Goal: Task Accomplishment & Management: Use online tool/utility

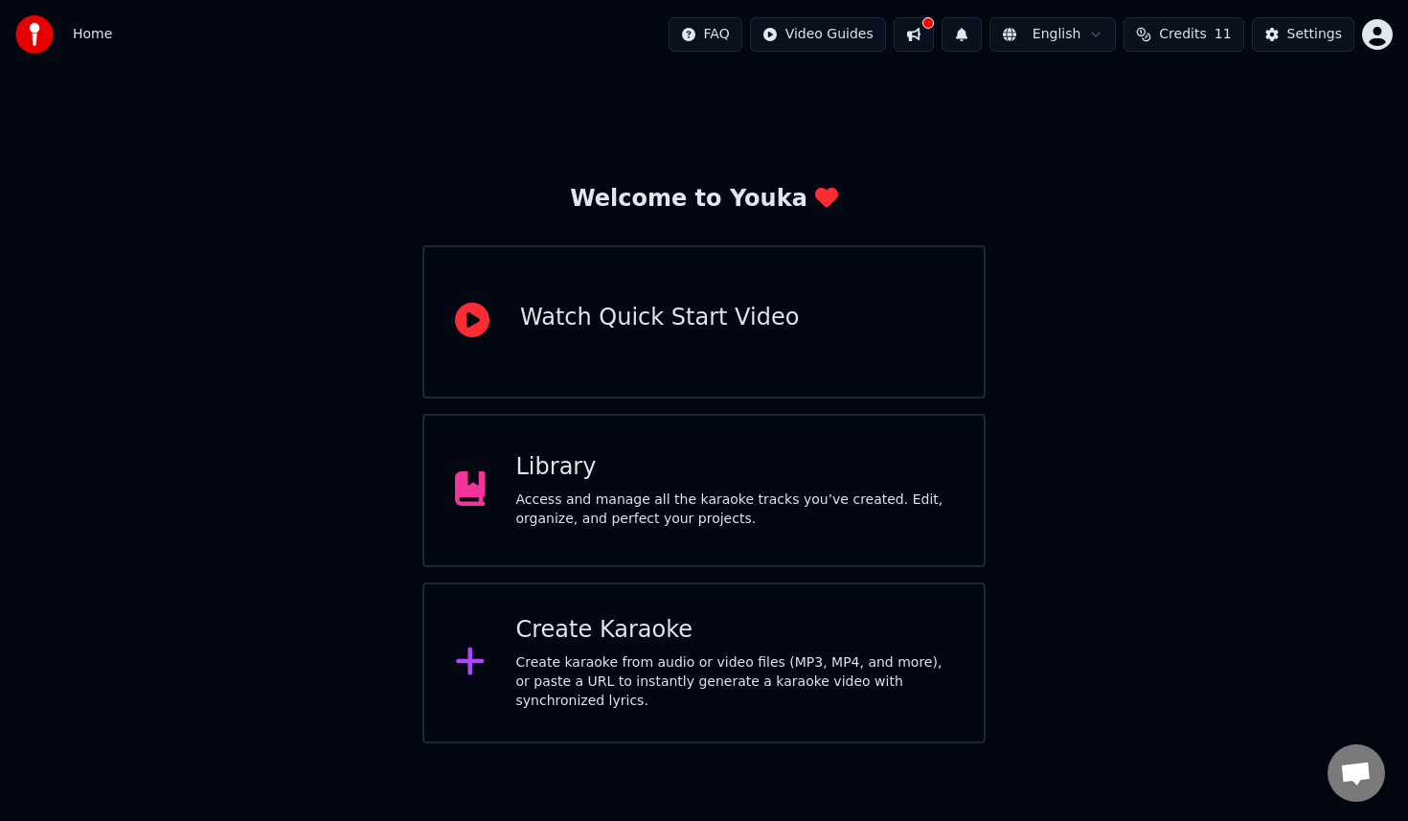
click at [572, 513] on div "Access and manage all the karaoke tracks you’ve created. Edit, organize, and pe…" at bounding box center [735, 509] width 438 height 38
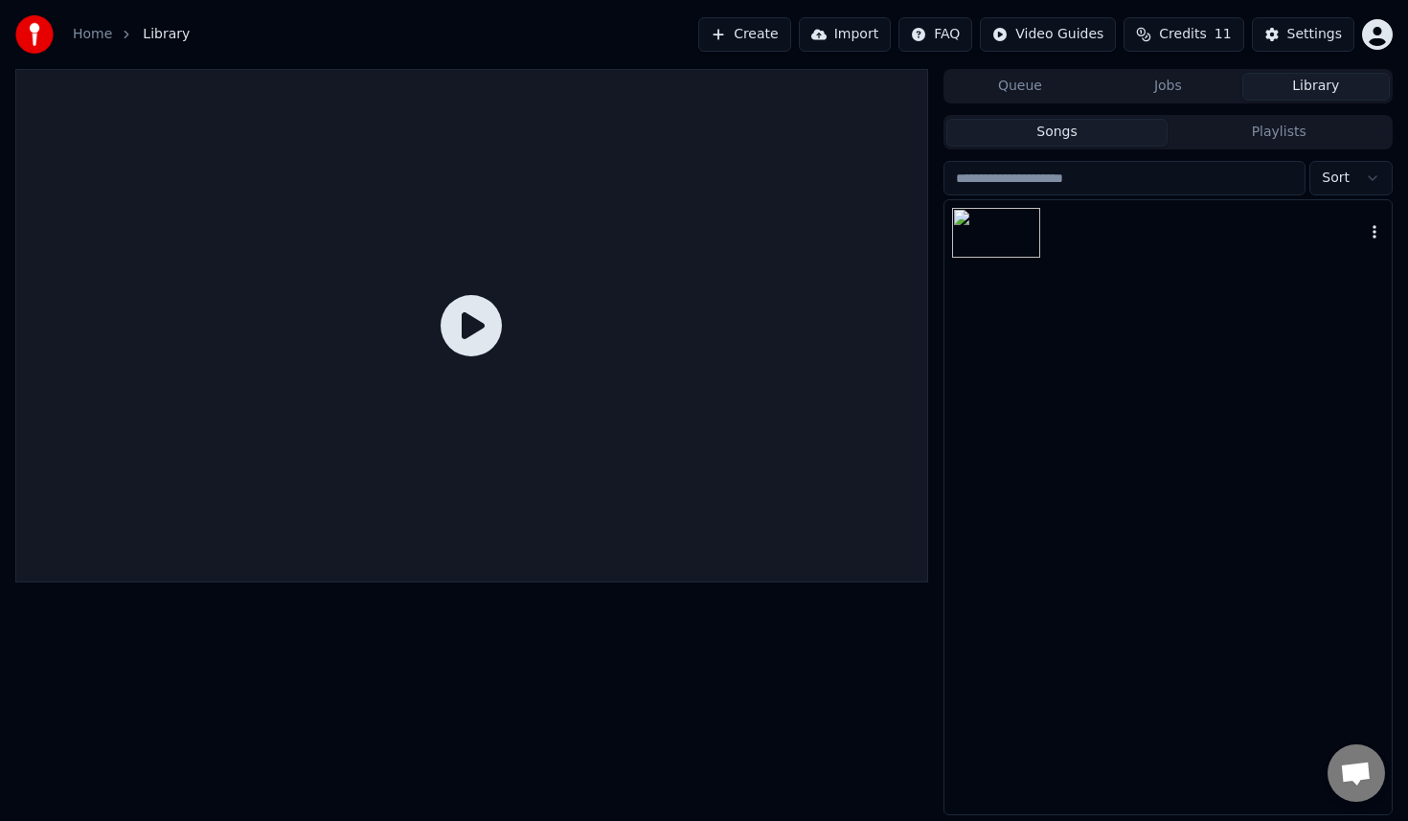
click at [980, 246] on img at bounding box center [996, 233] width 88 height 50
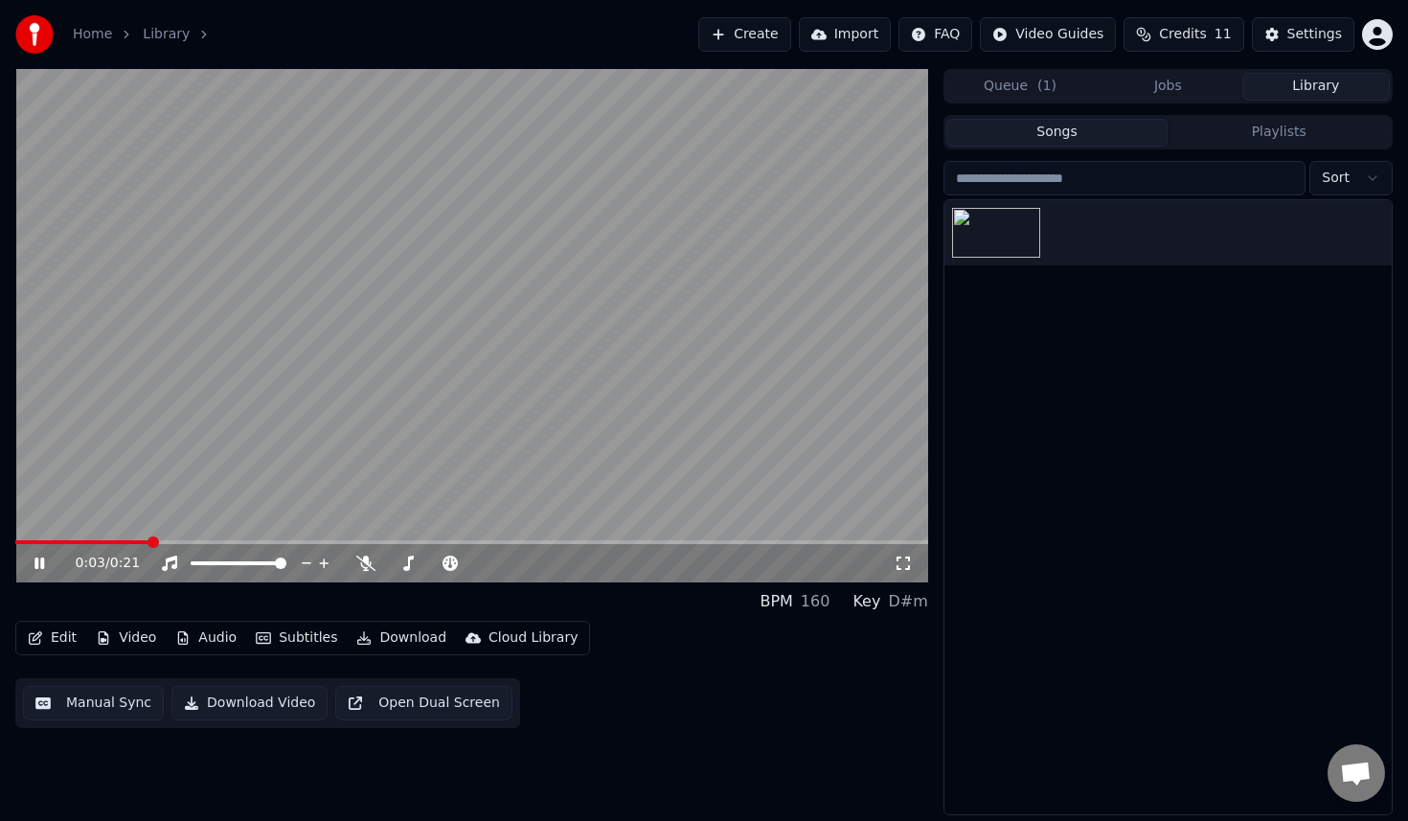
click at [469, 248] on video at bounding box center [471, 325] width 913 height 513
click at [679, 352] on video at bounding box center [471, 325] width 913 height 513
click at [730, 32] on button "Create" at bounding box center [744, 34] width 93 height 34
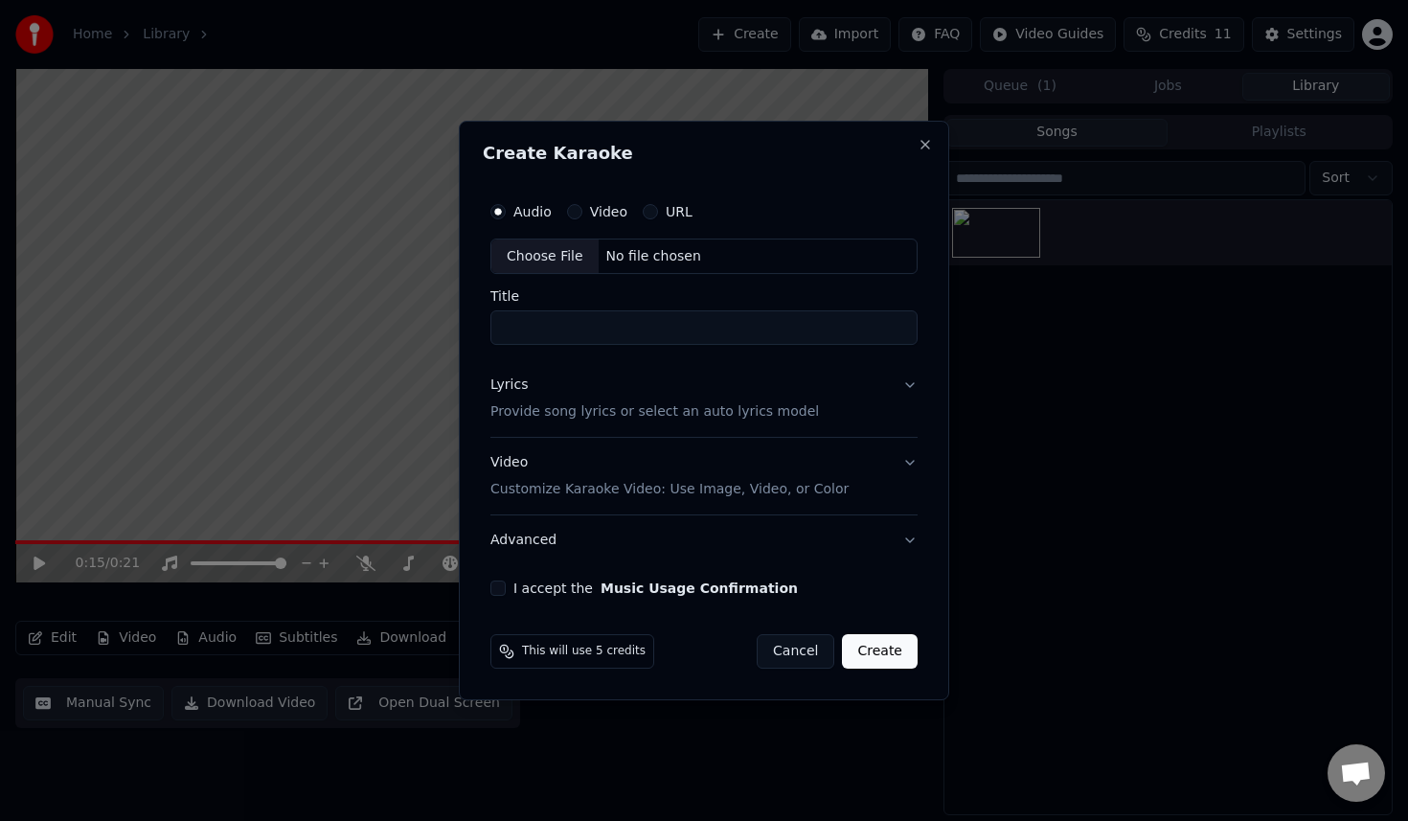
click at [461, 174] on div "Create Karaoke Audio Video URL Choose File No file chosen Title Lyrics Provide …" at bounding box center [704, 411] width 490 height 580
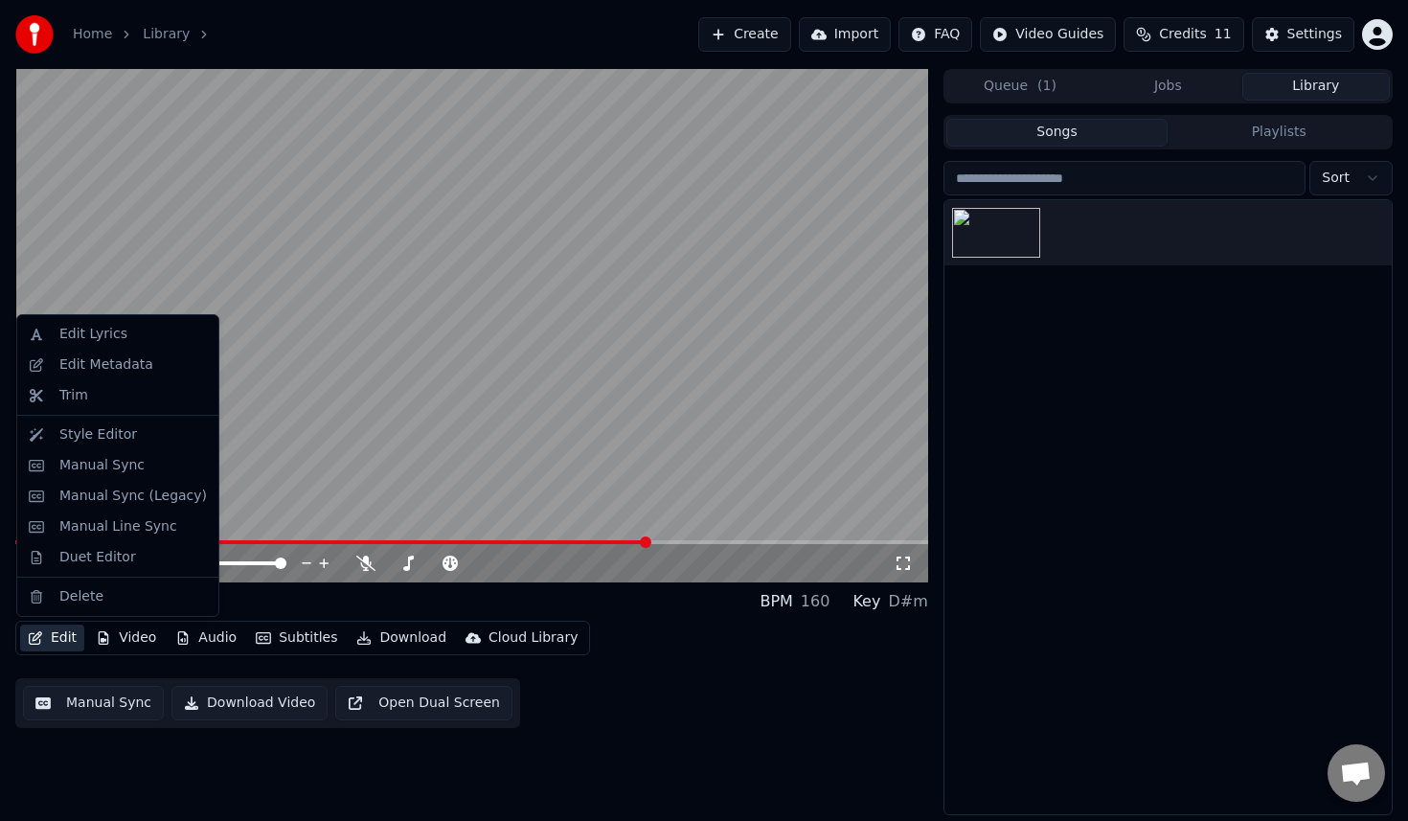
click at [65, 633] on button "Edit" at bounding box center [52, 637] width 64 height 27
click at [105, 437] on div "Style Editor" at bounding box center [98, 434] width 78 height 19
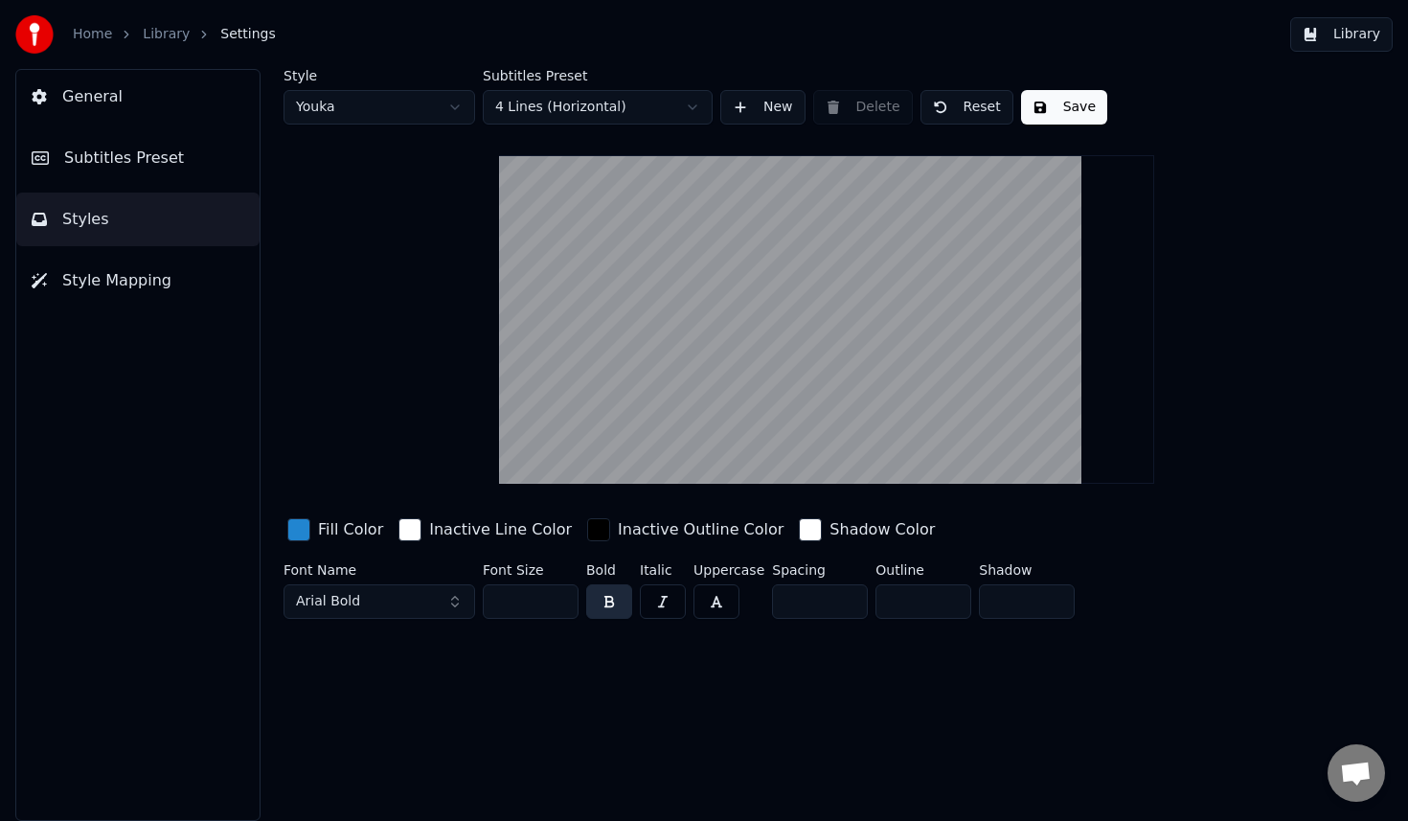
click at [330, 538] on div "Fill Color" at bounding box center [350, 529] width 65 height 23
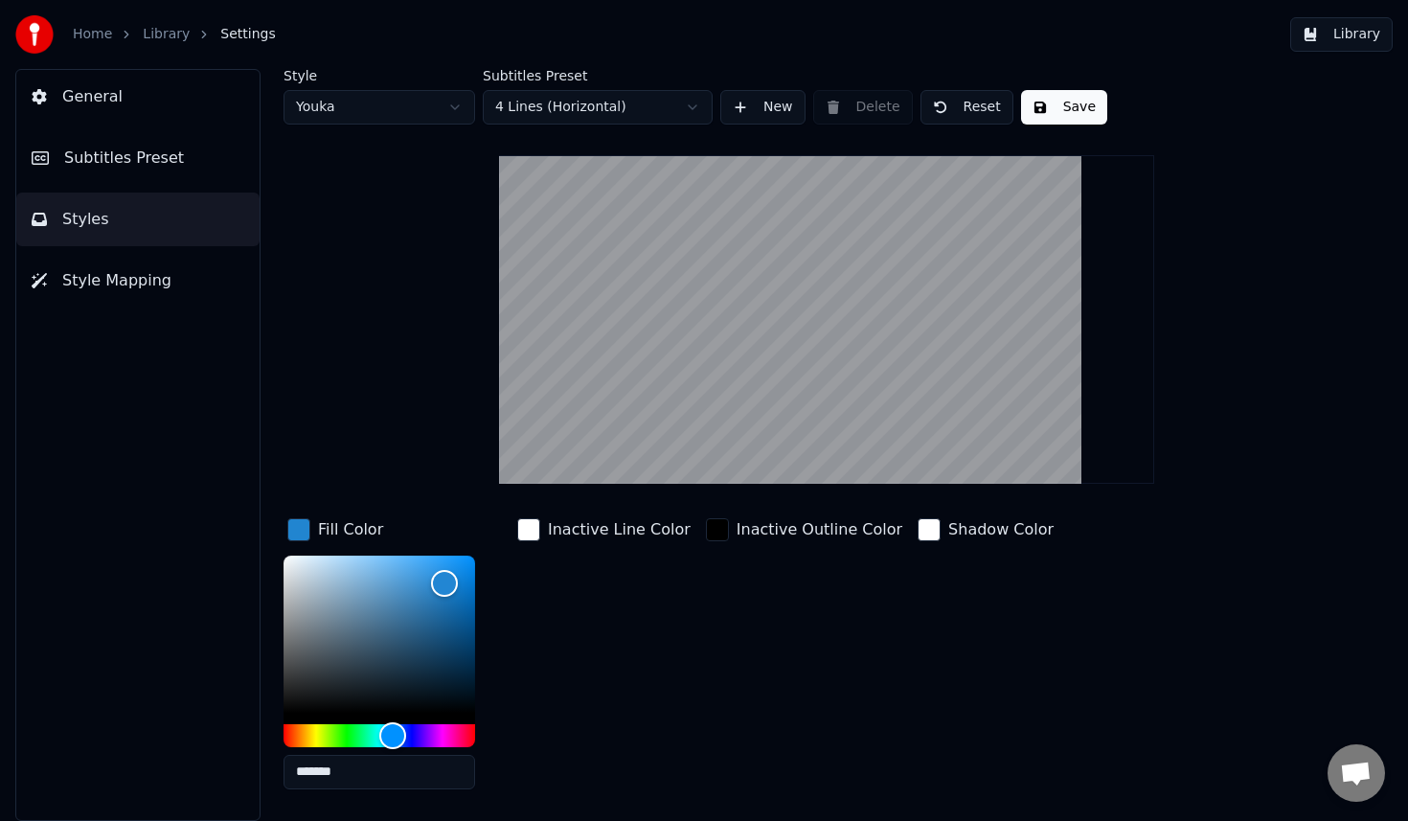
click at [485, 734] on div "*******" at bounding box center [394, 675] width 222 height 241
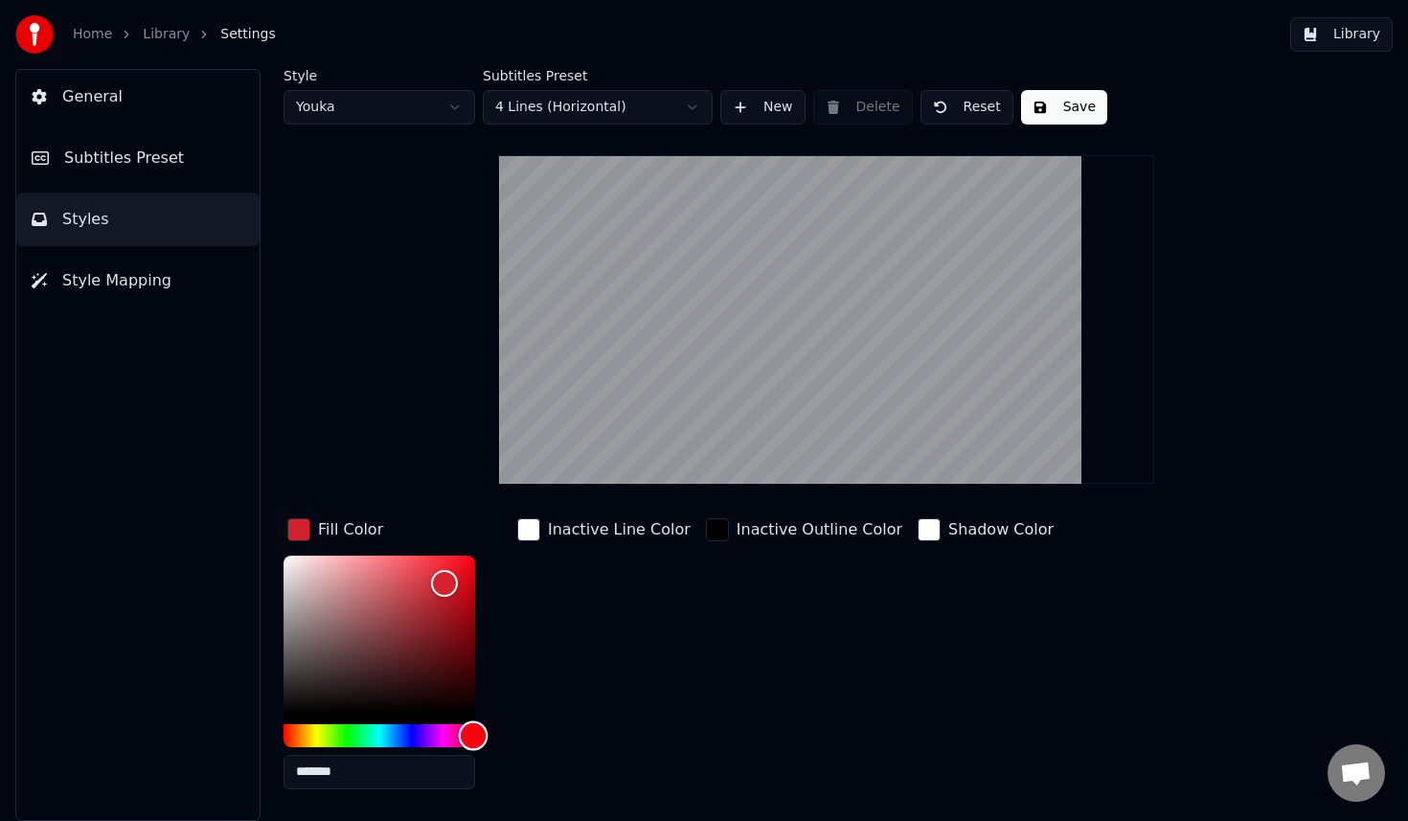
click at [473, 734] on div "Hue" at bounding box center [379, 735] width 192 height 23
drag, startPoint x: 471, startPoint y: 734, endPoint x: 540, endPoint y: 734, distance: 69.0
click at [540, 734] on div "Fill Color ******* Inactive Line Color Inactive Outline Color Shadow Color" at bounding box center [775, 659] width 985 height 290
drag, startPoint x: 439, startPoint y: 584, endPoint x: 627, endPoint y: 484, distance: 213.8
click at [627, 484] on div "Style Youka Subtitles Preset 4 Lines (Horizontal) New Delete Reset Save Fill Co…" at bounding box center [826, 476] width 1086 height 814
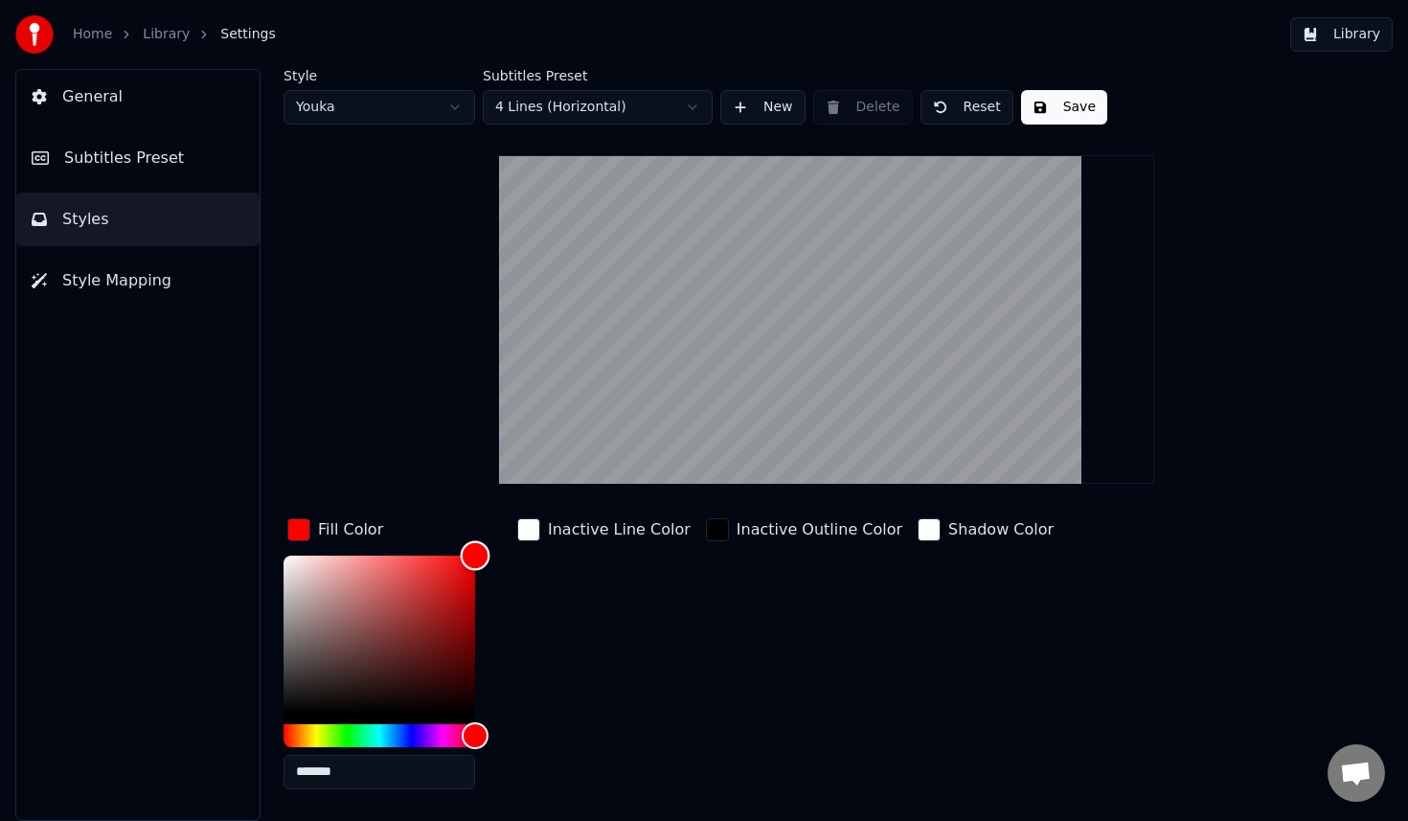
type input "*******"
drag, startPoint x: 480, startPoint y: 555, endPoint x: 487, endPoint y: 503, distance: 53.2
click at [487, 505] on div "Style Youka Subtitles Preset 4 Lines (Horizontal) New Delete Reset Save Fill Co…" at bounding box center [826, 476] width 1086 height 814
click at [1065, 97] on button "Save" at bounding box center [1064, 107] width 86 height 34
click at [106, 97] on span "General" at bounding box center [92, 96] width 60 height 23
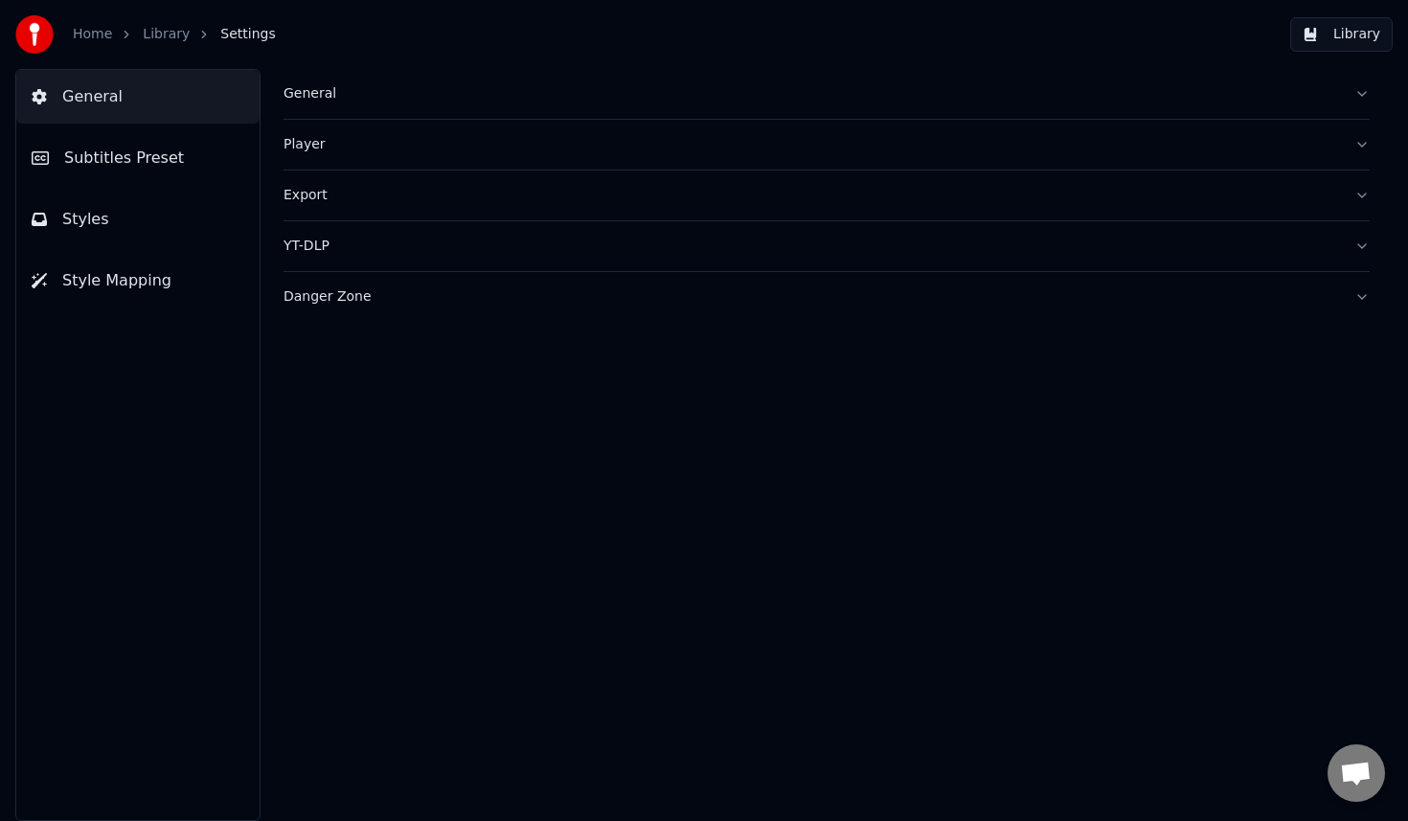
click at [112, 164] on span "Subtitles Preset" at bounding box center [124, 158] width 120 height 23
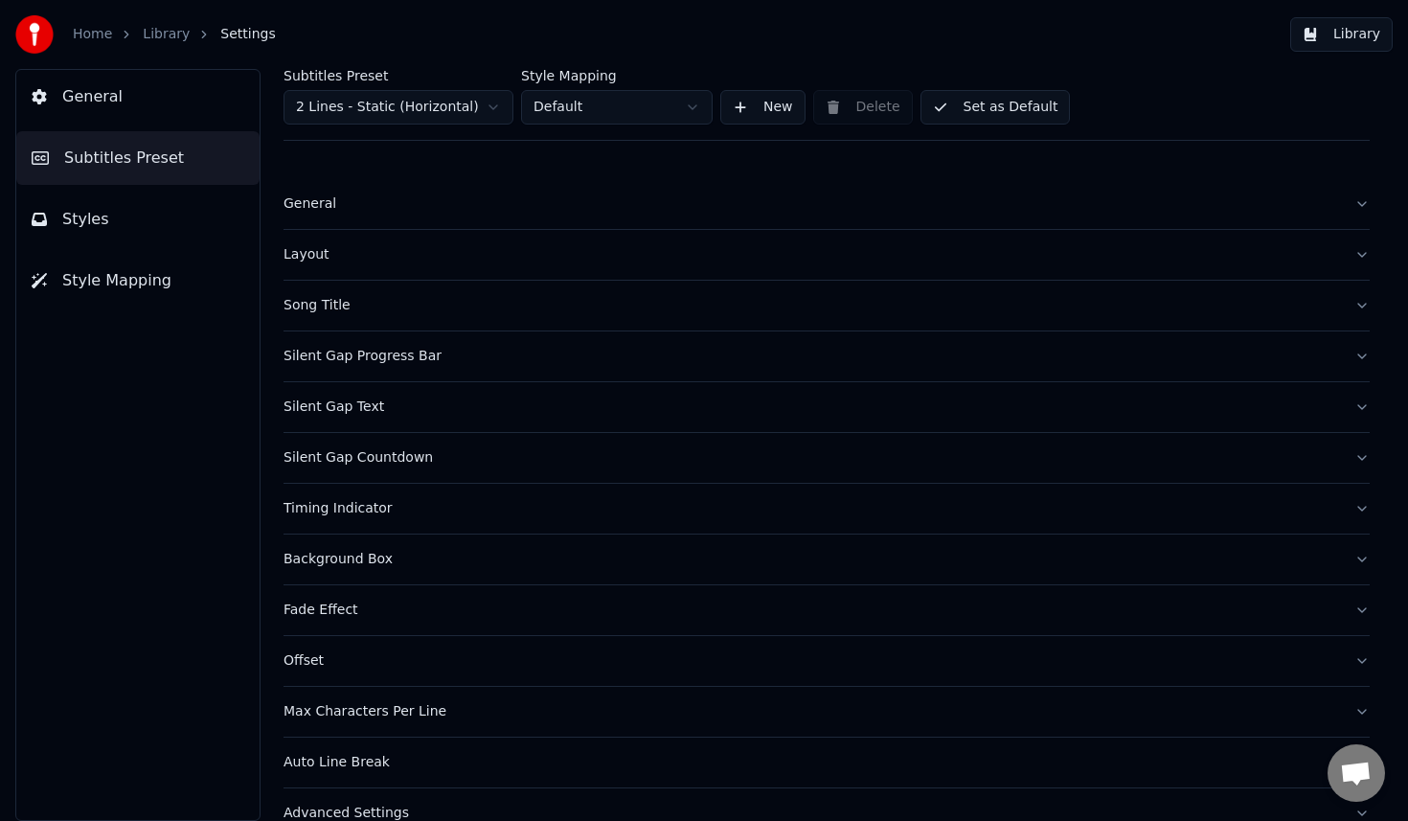
click at [160, 50] on div "Home Library Settings" at bounding box center [145, 34] width 260 height 38
click at [164, 29] on link "Library" at bounding box center [166, 34] width 47 height 19
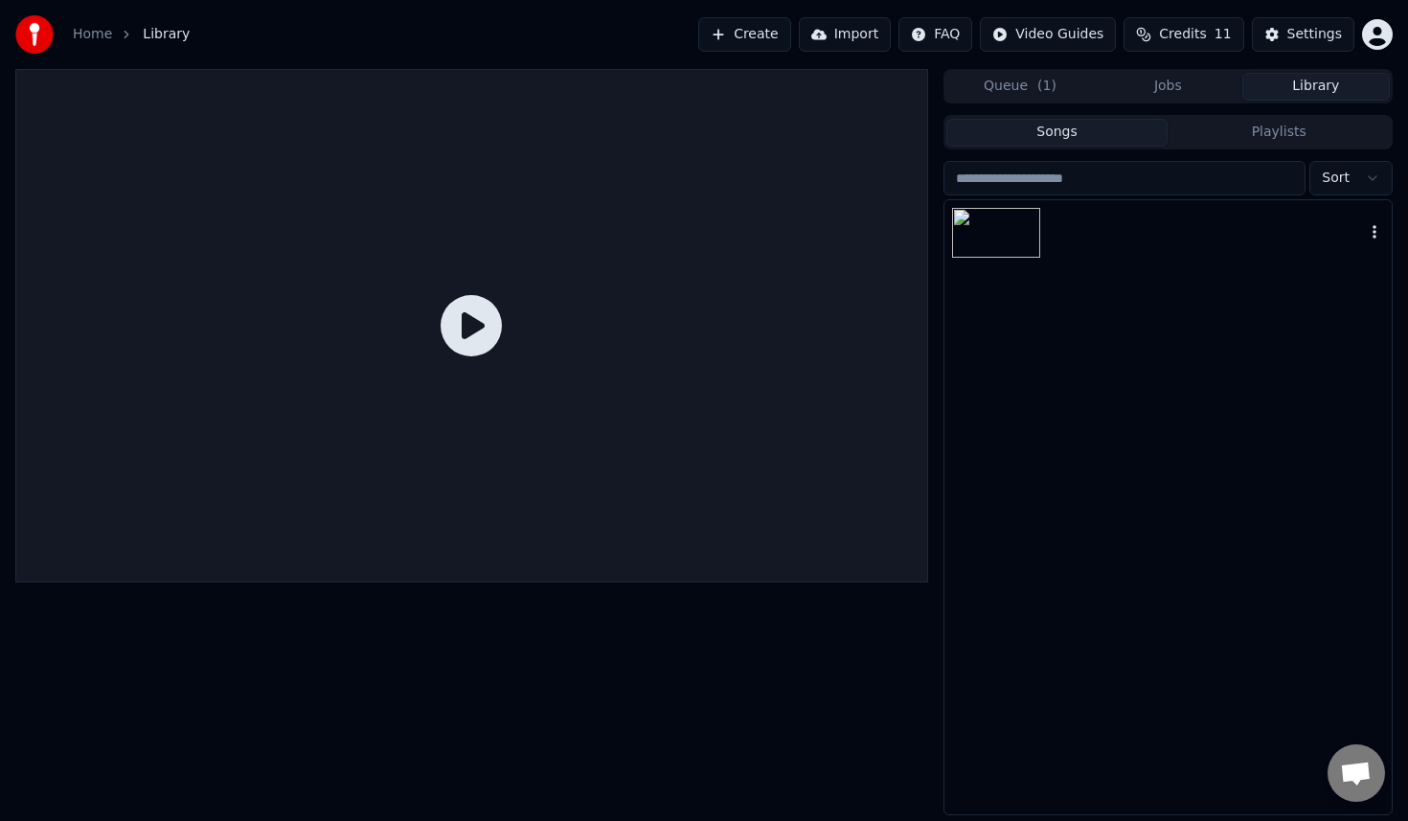
click at [1096, 223] on div at bounding box center [1167, 232] width 447 height 65
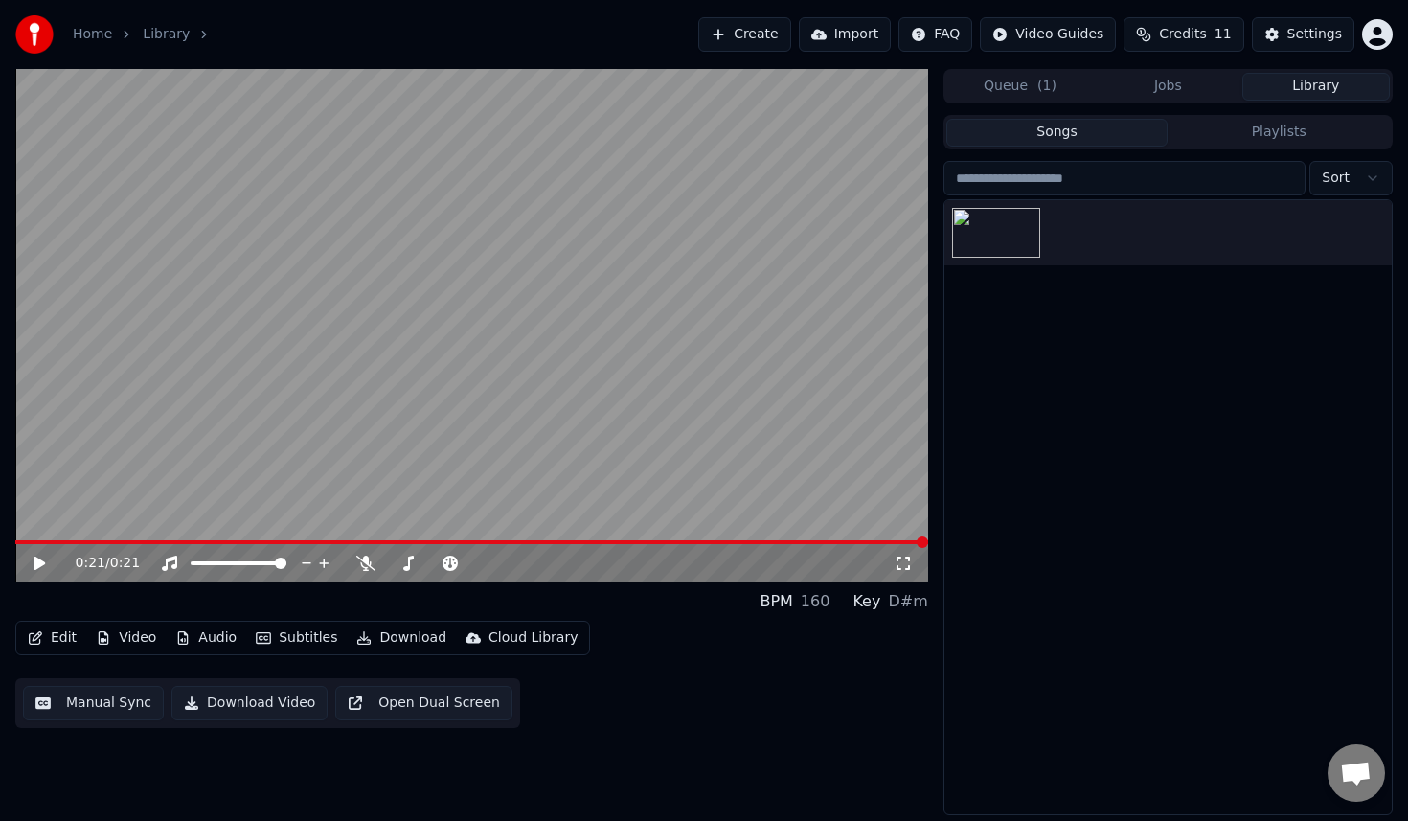
click at [293, 637] on button "Subtitles" at bounding box center [296, 637] width 97 height 27
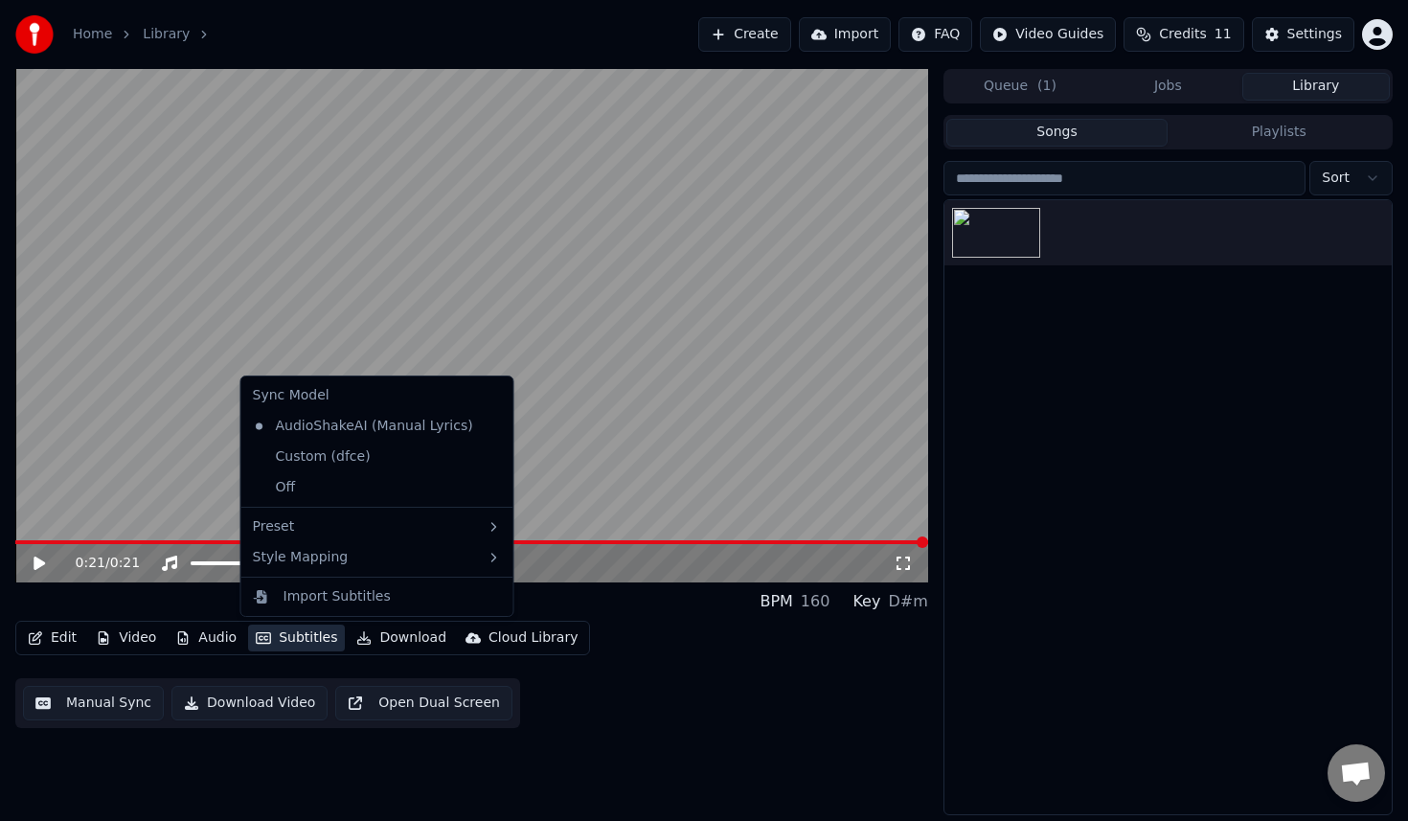
click at [293, 637] on button "Subtitles" at bounding box center [296, 637] width 97 height 27
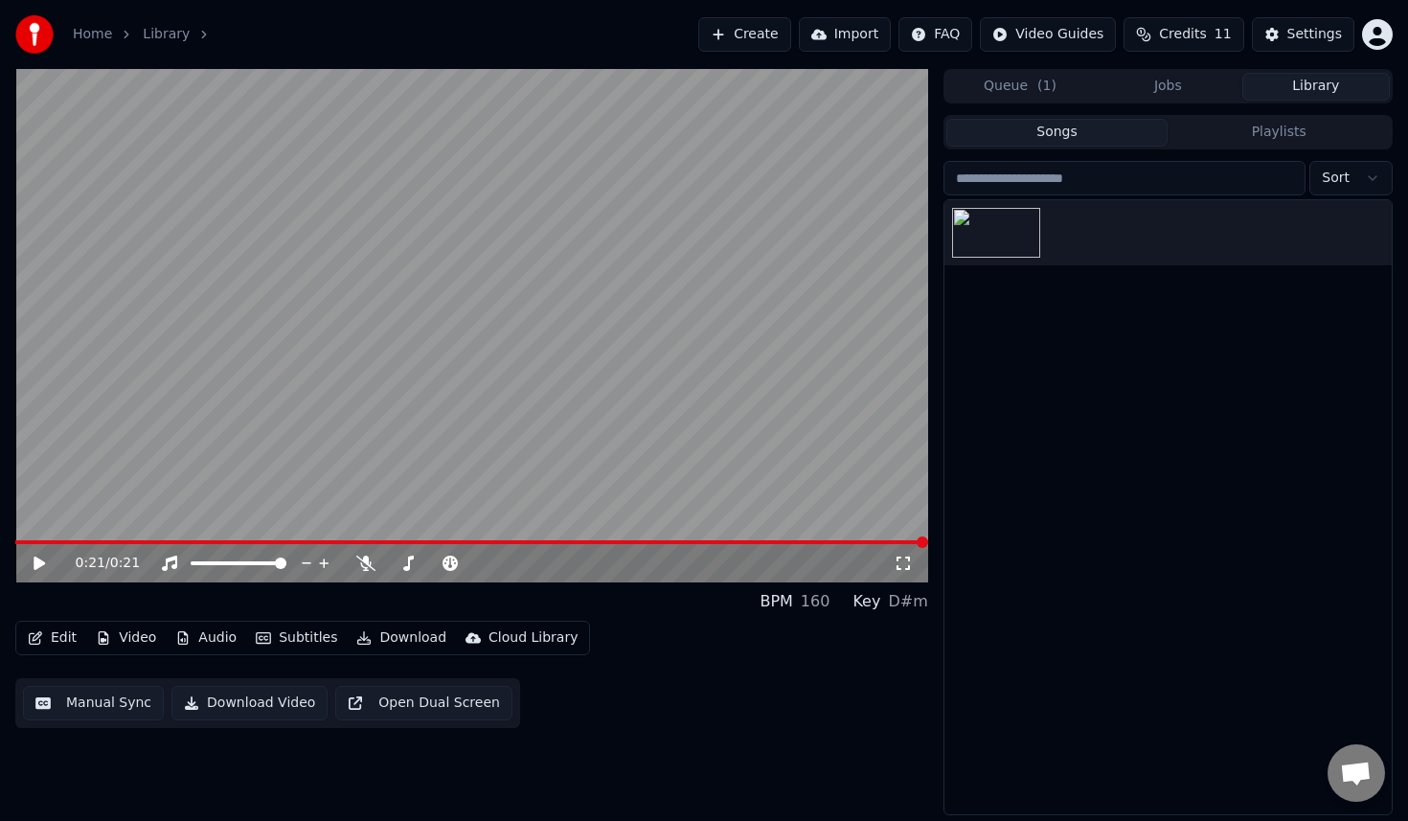
click at [272, 635] on button "Subtitles" at bounding box center [296, 637] width 97 height 27
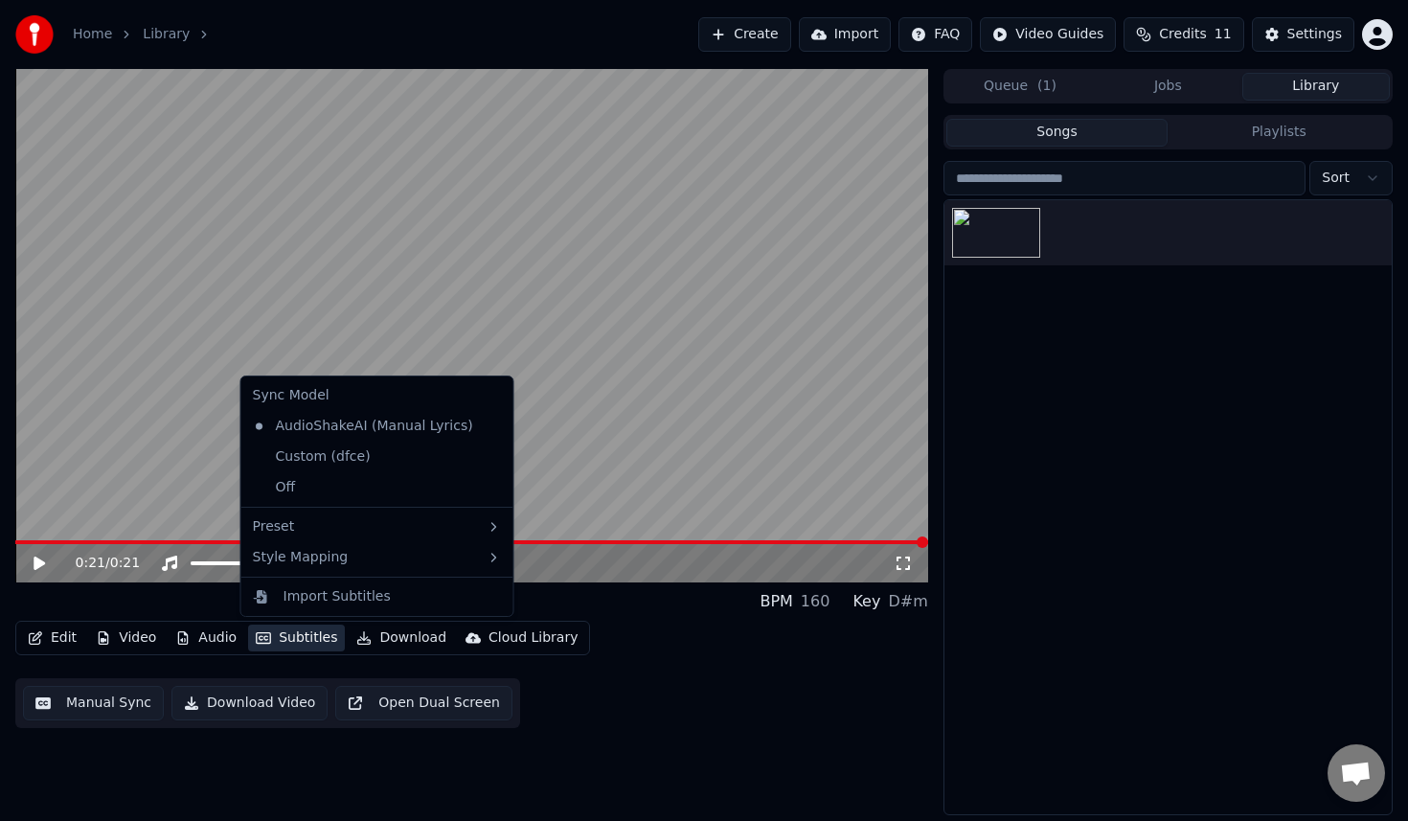
click at [272, 635] on button "Subtitles" at bounding box center [296, 637] width 97 height 27
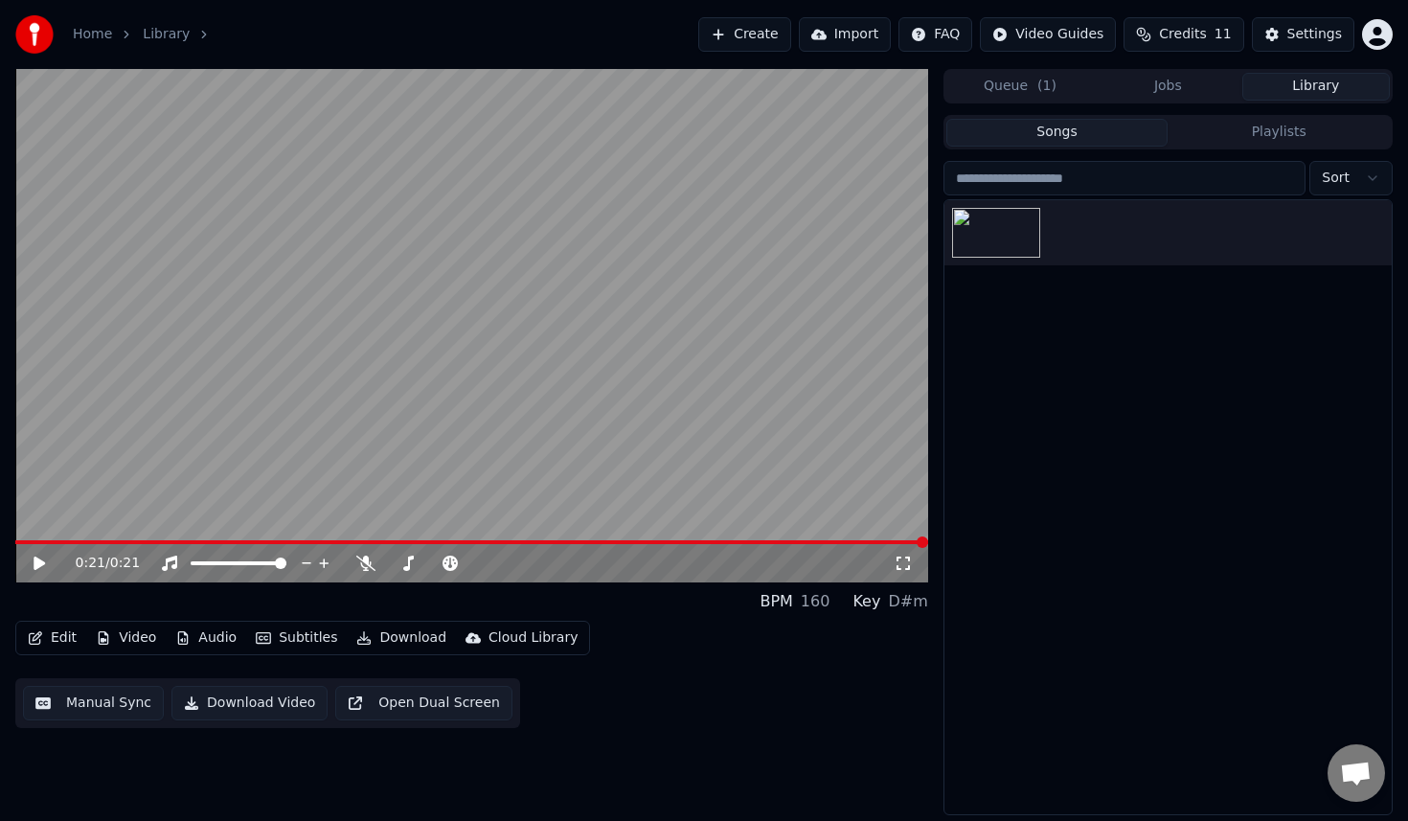
click at [46, 634] on button "Edit" at bounding box center [52, 637] width 64 height 27
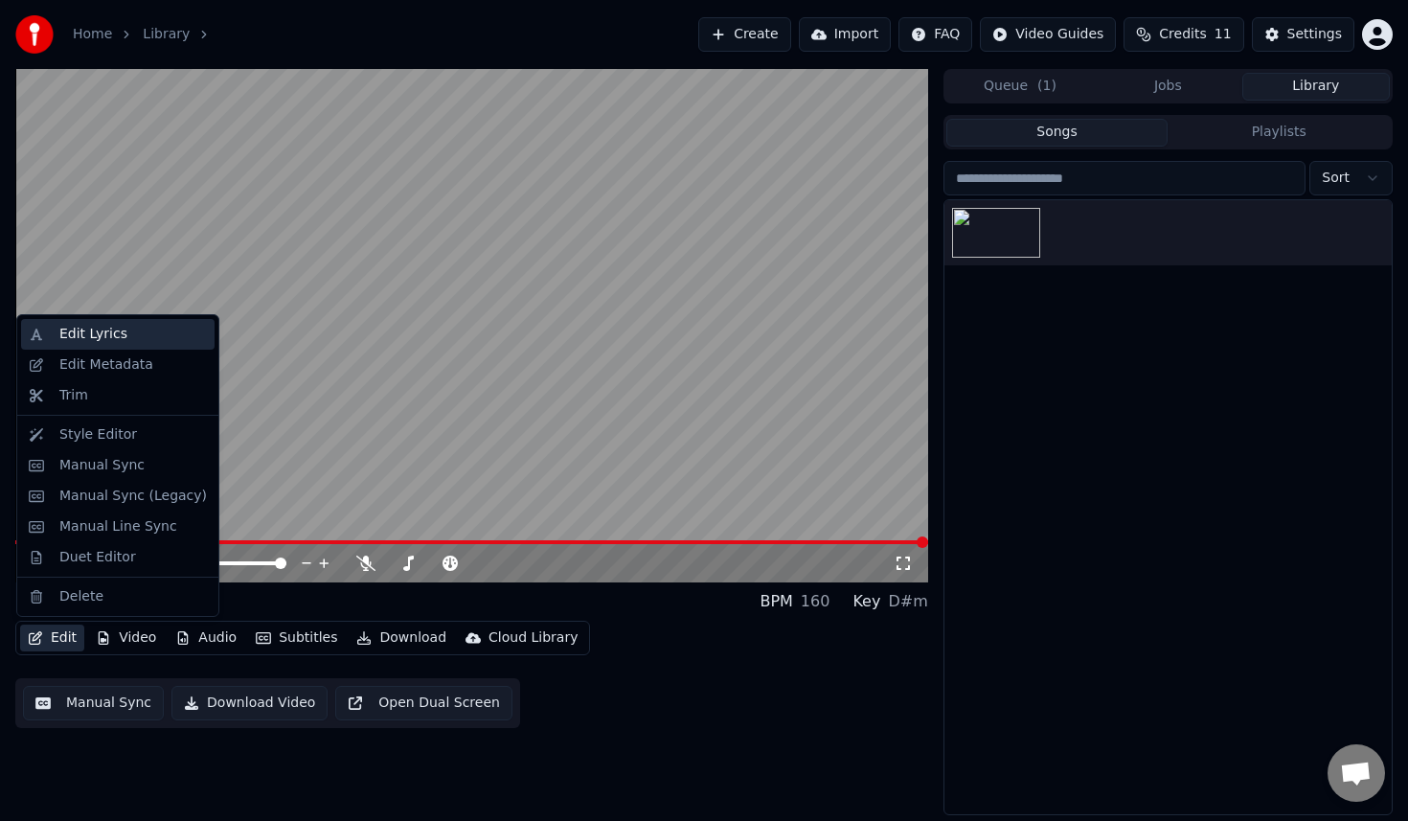
click at [127, 341] on div "Edit Lyrics" at bounding box center [132, 334] width 147 height 19
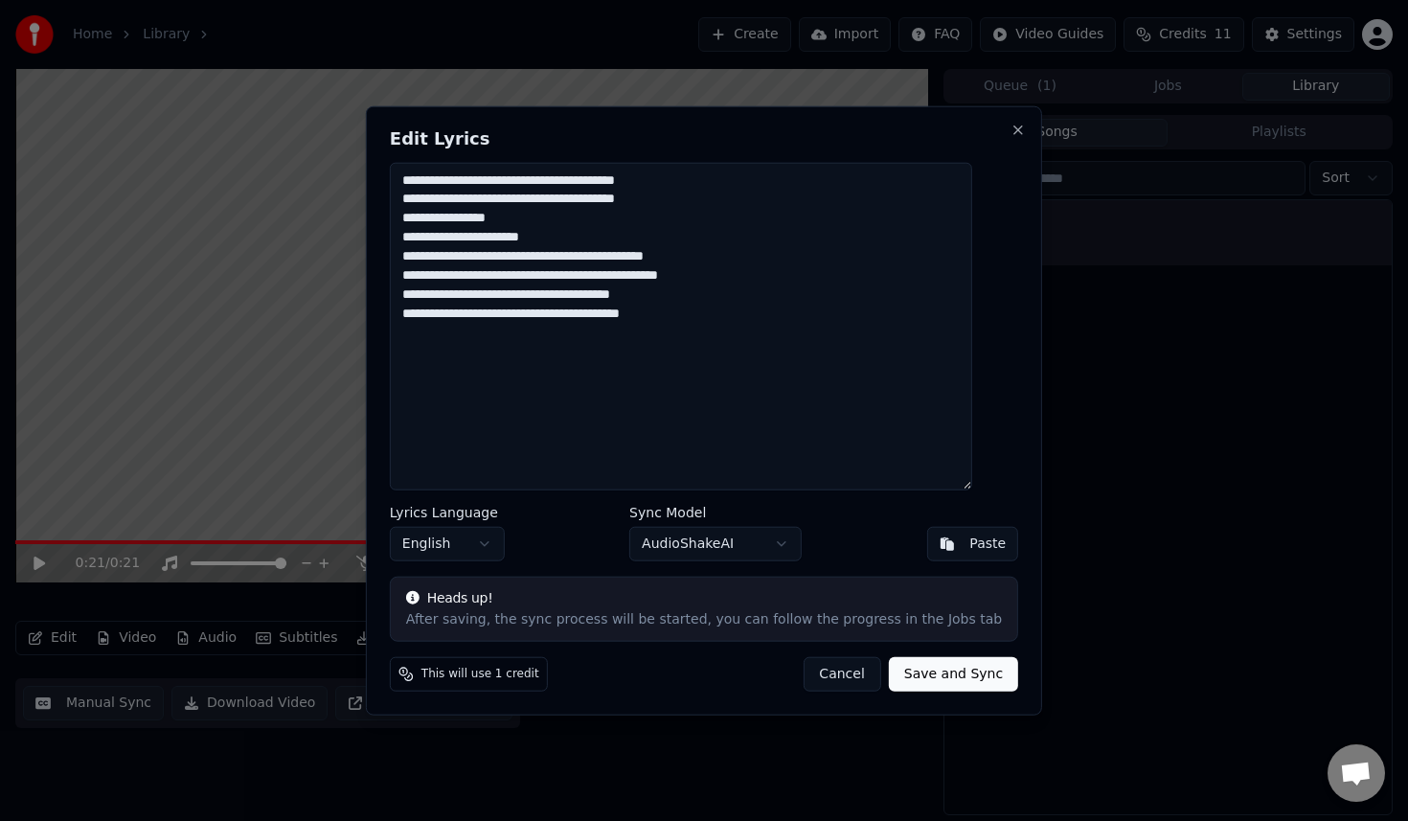
click at [736, 346] on textarea "**********" at bounding box center [681, 326] width 582 height 328
click at [738, 344] on textarea "**********" at bounding box center [681, 326] width 582 height 328
drag, startPoint x: 762, startPoint y: 332, endPoint x: 299, endPoint y: 27, distance: 555.1
click at [299, 27] on body "**********" at bounding box center [704, 410] width 1408 height 821
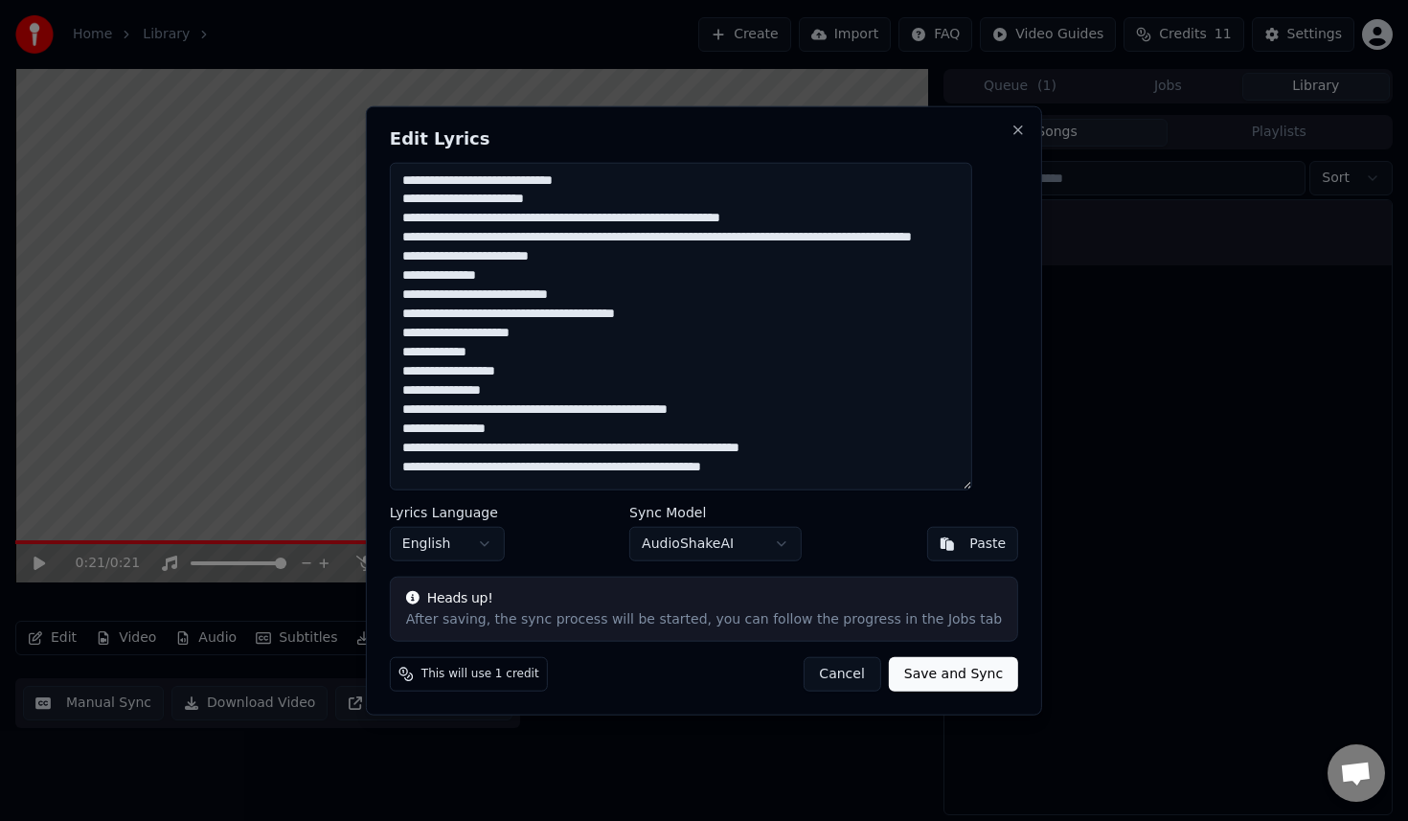
click at [927, 671] on button "Save and Sync" at bounding box center [953, 674] width 129 height 34
type textarea "**********"
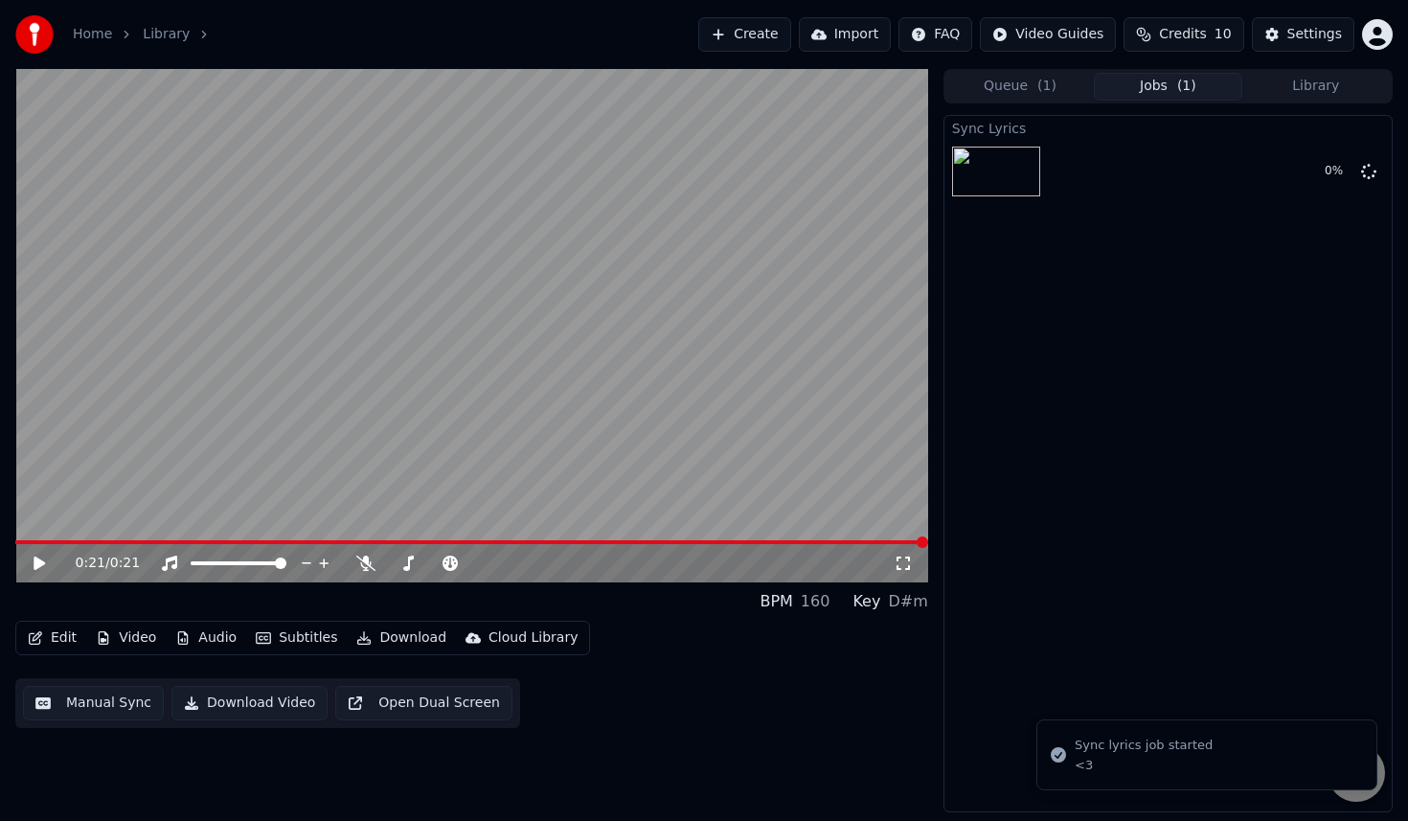
click at [39, 564] on icon at bounding box center [39, 562] width 11 height 13
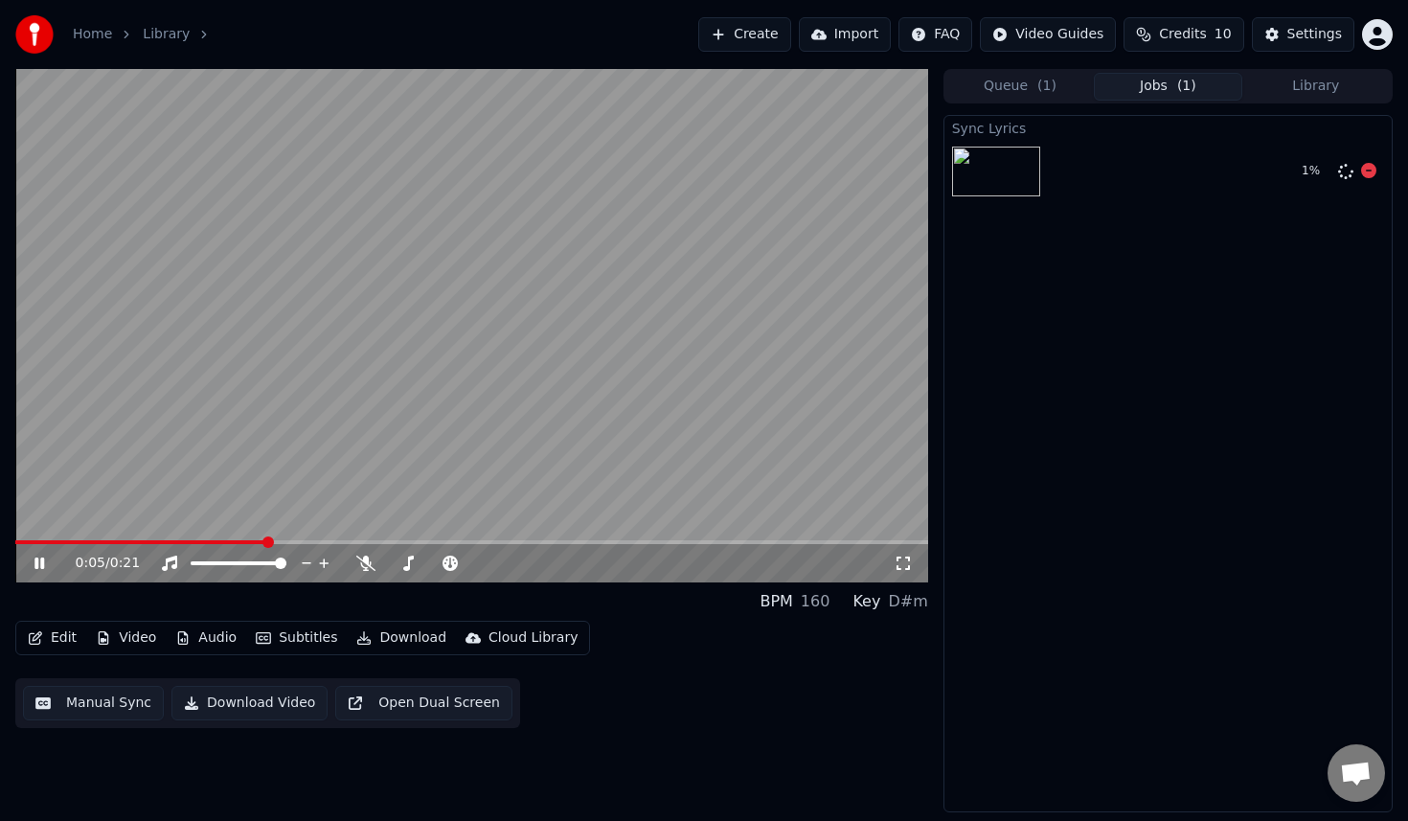
click at [1015, 171] on img at bounding box center [996, 172] width 88 height 50
click at [1053, 364] on div "Sync Lyrics 1 %" at bounding box center [1167, 463] width 449 height 697
click at [352, 382] on video at bounding box center [471, 325] width 913 height 513
click at [893, 565] on icon at bounding box center [902, 562] width 19 height 15
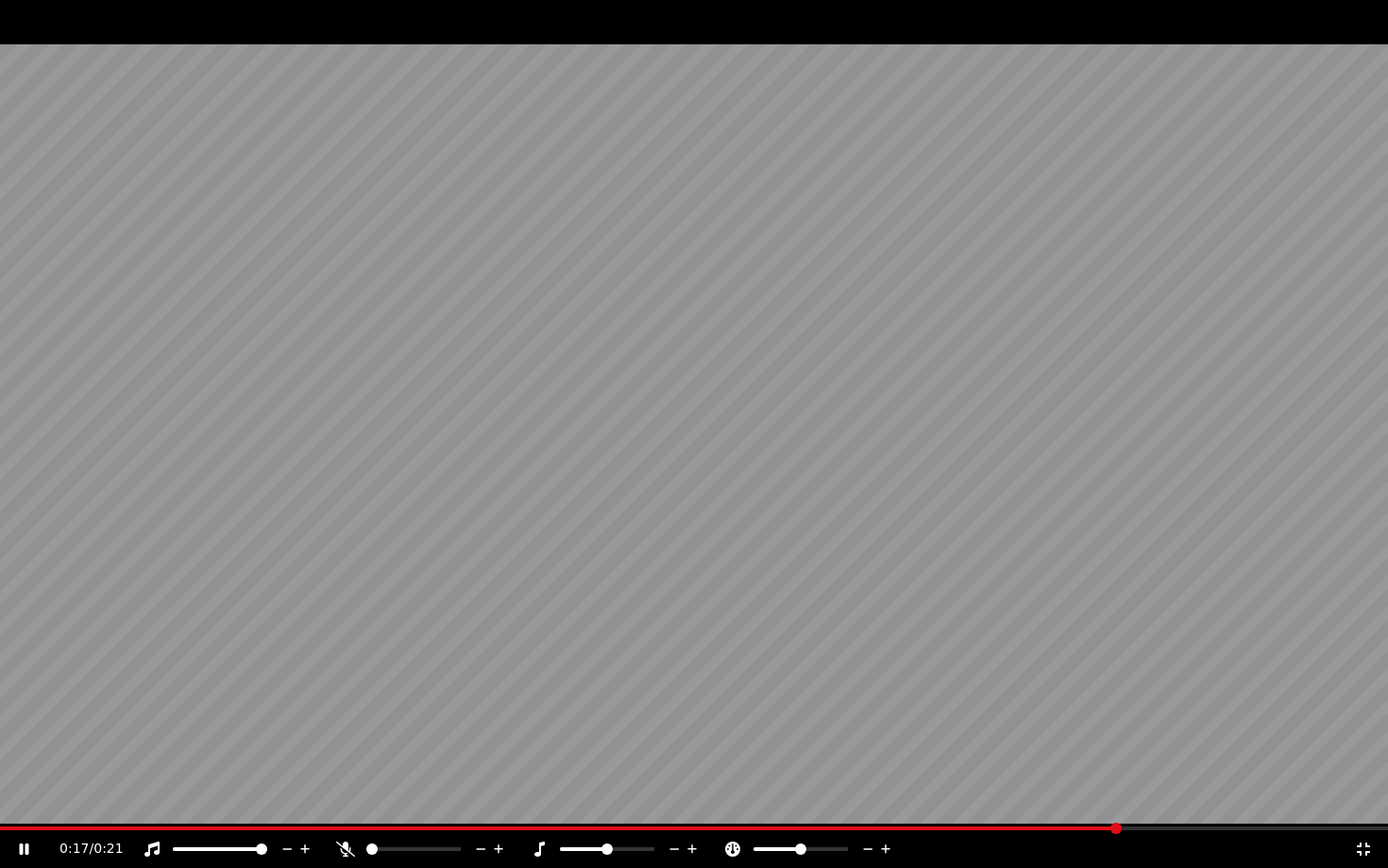
click at [11, 808] on video at bounding box center [694, 434] width 1388 height 868
click at [11, 808] on span at bounding box center [566, 829] width 1132 height 4
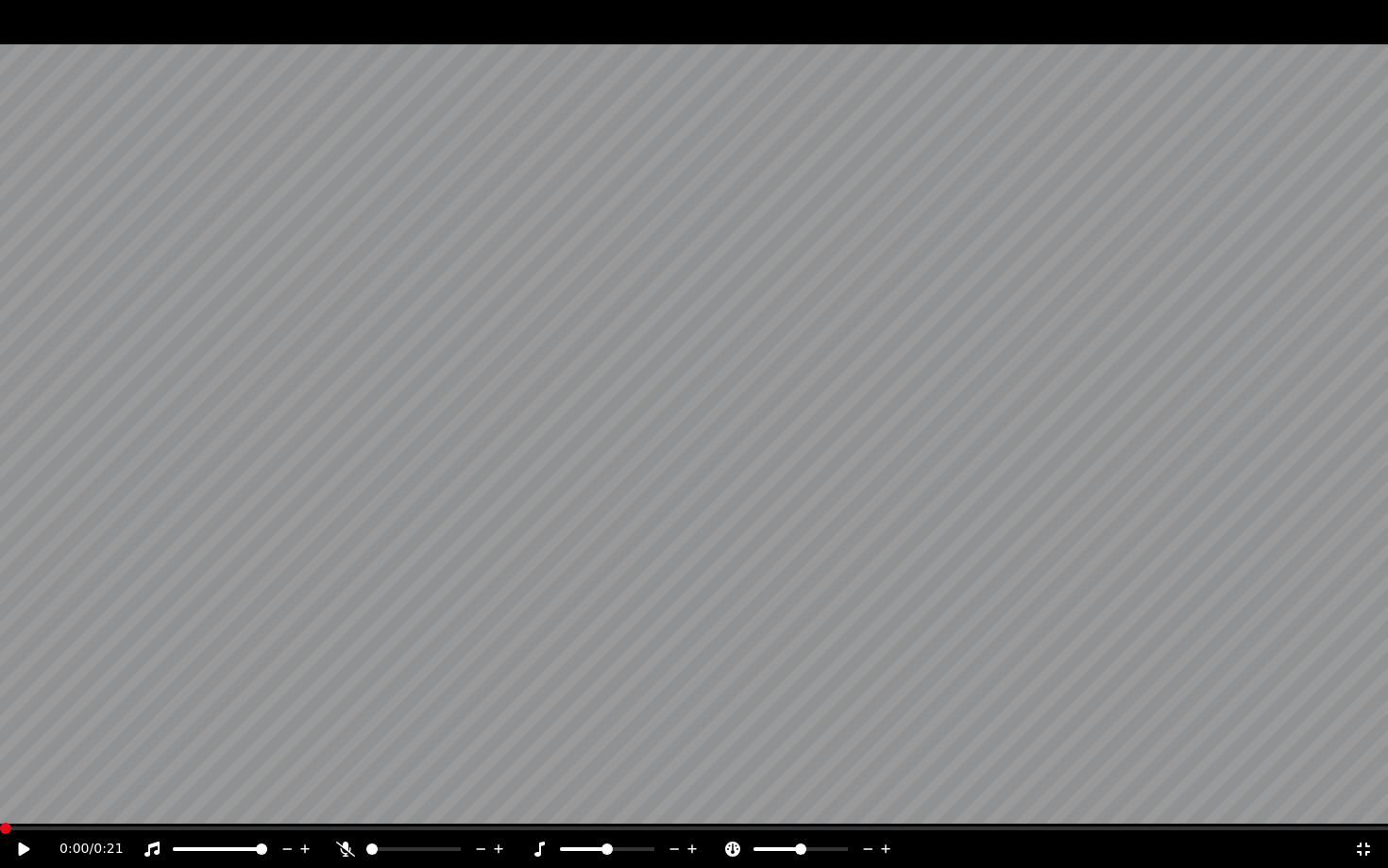
click at [17, 808] on icon at bounding box center [36, 848] width 44 height 15
click at [476, 547] on video at bounding box center [694, 434] width 1388 height 868
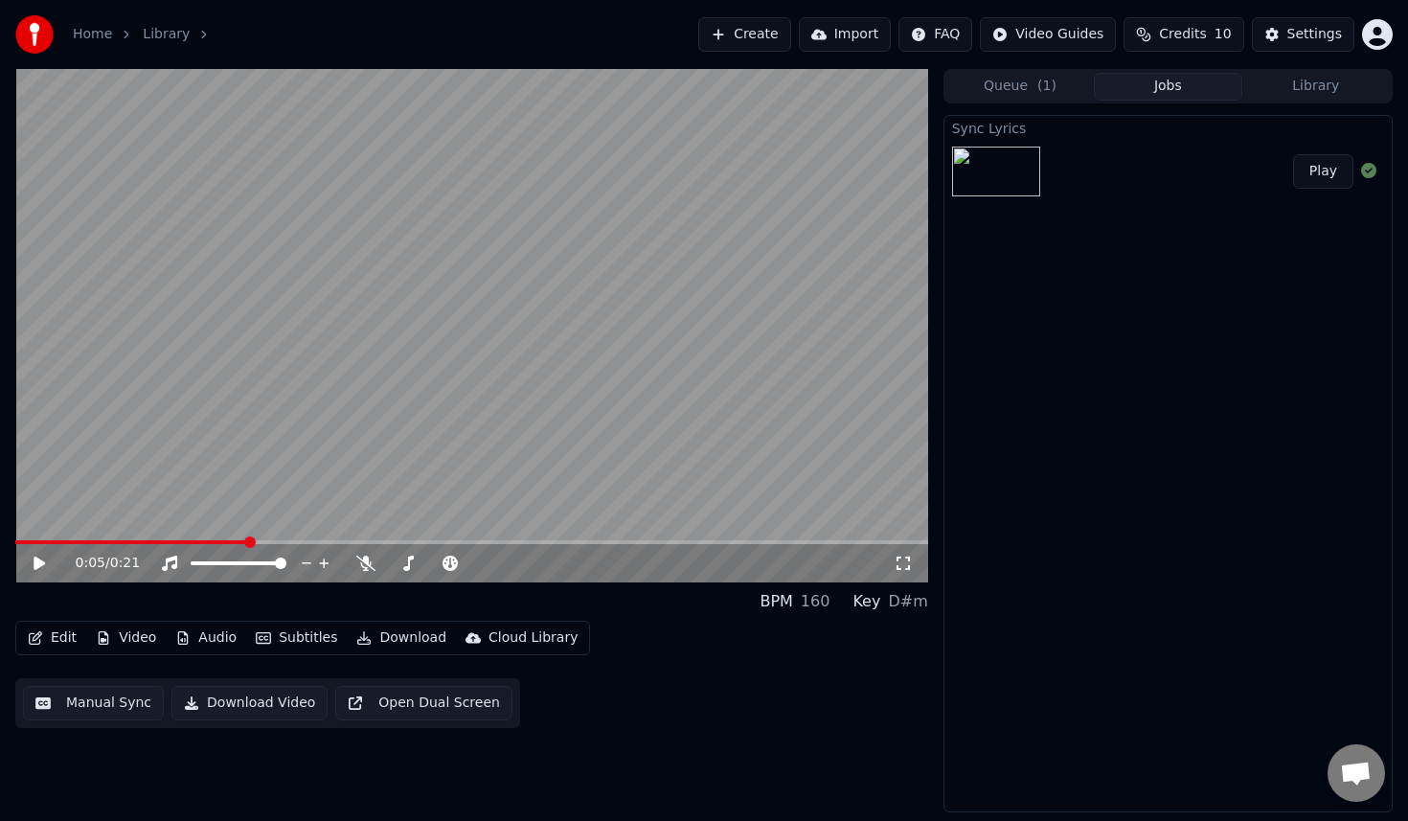
click at [96, 36] on link "Home" at bounding box center [92, 34] width 39 height 19
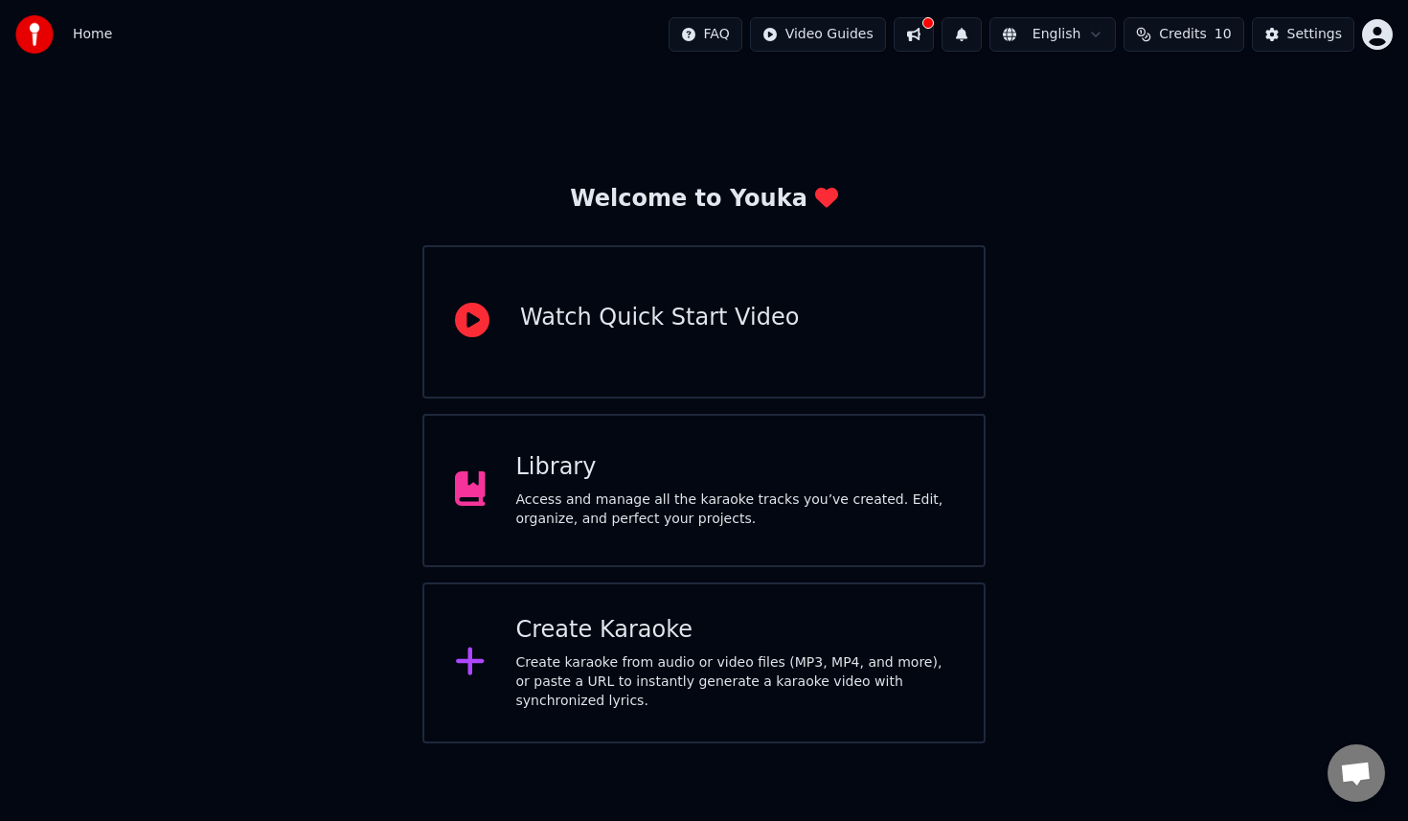
click at [1206, 34] on span "Credits" at bounding box center [1182, 34] width 47 height 19
click at [1082, 121] on td "15" at bounding box center [1078, 127] width 55 height 34
click at [1193, 276] on div "Welcome to Youka Watch Quick Start Video Library Access and manage all the kara…" at bounding box center [704, 406] width 1408 height 674
click at [1097, 463] on div "Welcome to Youka Watch Quick Start Video Library Access and manage all the kara…" at bounding box center [704, 406] width 1408 height 674
